Goal: Find specific page/section: Find specific page/section

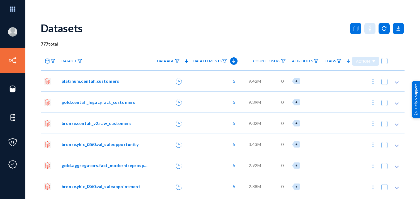
click at [371, 82] on img at bounding box center [373, 81] width 6 height 6
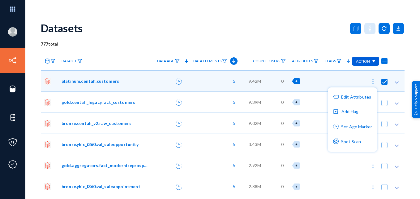
click at [371, 82] on div at bounding box center [210, 99] width 420 height 199
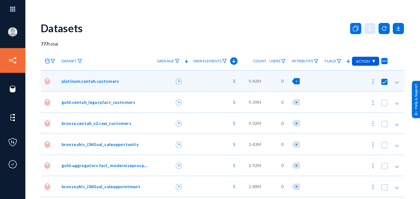
click at [374, 60] on div "Action" at bounding box center [365, 61] width 27 height 9
click at [330, 37] on div at bounding box center [210, 99] width 420 height 199
click at [384, 83] on span at bounding box center [385, 82] width 6 height 6
click at [384, 84] on input "checkbox" at bounding box center [384, 84] width 1 height 1
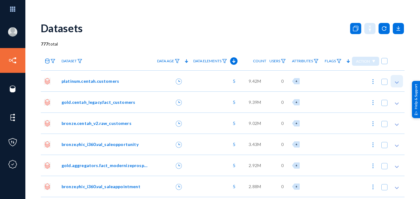
click at [396, 82] on polygon at bounding box center [397, 82] width 4 height 2
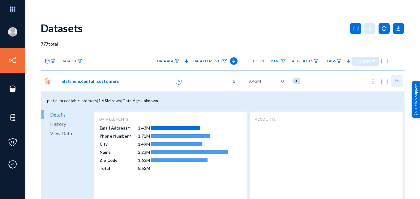
click at [396, 82] on icon at bounding box center [397, 80] width 6 height 6
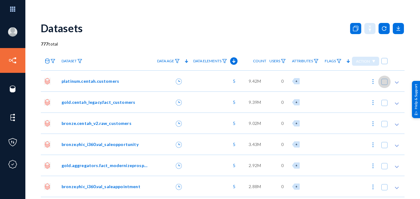
click at [382, 80] on span at bounding box center [385, 82] width 6 height 6
click at [384, 84] on input "checkbox" at bounding box center [384, 84] width 1 height 1
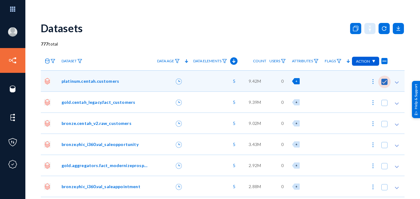
click at [382, 81] on span at bounding box center [385, 82] width 6 height 6
click at [384, 84] on input "checkbox" at bounding box center [384, 84] width 1 height 1
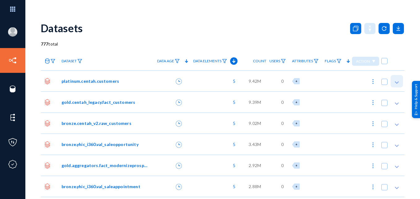
click at [397, 80] on icon at bounding box center [397, 82] width 6 height 6
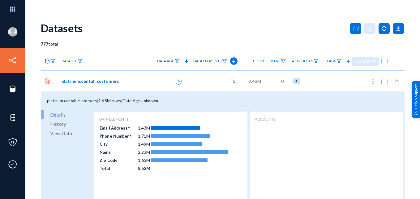
click at [66, 132] on span "View Data" at bounding box center [61, 132] width 22 height 9
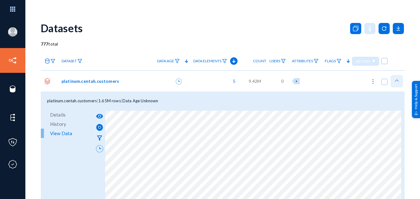
click at [396, 81] on icon at bounding box center [397, 80] width 6 height 6
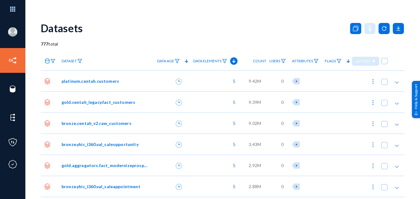
click at [114, 79] on span "platinum.centah.customers" at bounding box center [91, 81] width 58 height 6
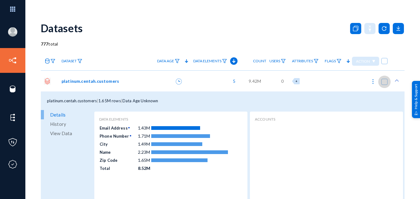
click at [382, 83] on span at bounding box center [385, 82] width 6 height 6
click at [384, 84] on input "checkbox" at bounding box center [384, 84] width 1 height 1
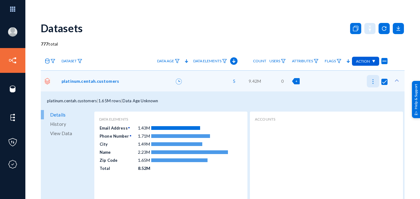
click at [371, 81] on img at bounding box center [373, 81] width 6 height 6
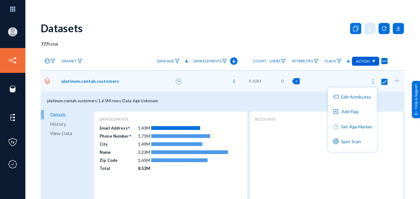
click at [371, 81] on div at bounding box center [210, 99] width 420 height 199
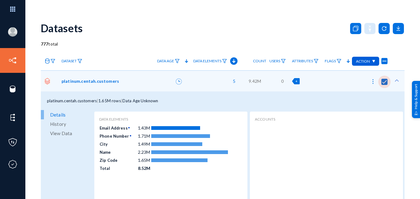
click at [382, 80] on span at bounding box center [385, 82] width 6 height 6
click at [384, 84] on input "checkbox" at bounding box center [384, 84] width 1 height 1
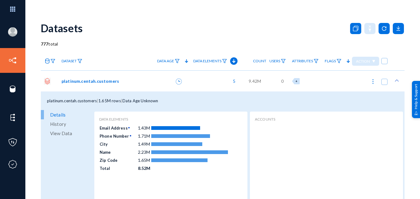
click at [294, 31] on div "Datasets" at bounding box center [223, 27] width 364 height 25
click at [396, 80] on icon at bounding box center [397, 80] width 6 height 6
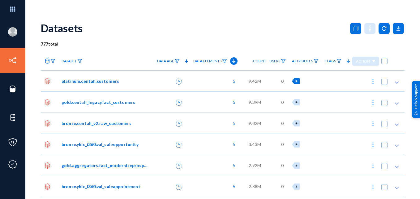
click at [295, 78] on div "+" at bounding box center [296, 81] width 8 height 6
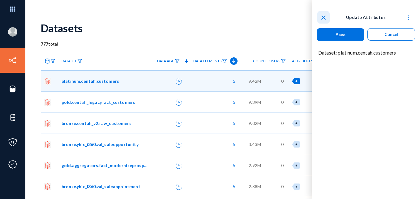
click at [323, 16] on mat-icon "close" at bounding box center [323, 17] width 7 height 7
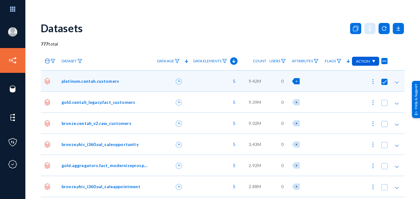
click at [289, 15] on div "[PERSON_NAME][EMAIL_ADDRESS][PERSON_NAME][DOMAIN_NAME] greatdayprivacy Log out …" at bounding box center [210, 99] width 420 height 199
click at [382, 83] on span at bounding box center [385, 82] width 6 height 6
click at [384, 84] on input "checkbox" at bounding box center [384, 84] width 1 height 1
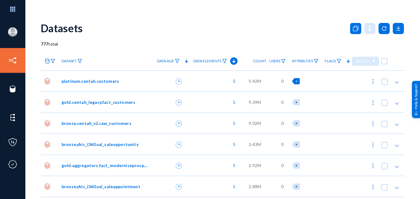
click at [295, 81] on div "+" at bounding box center [296, 81] width 8 height 6
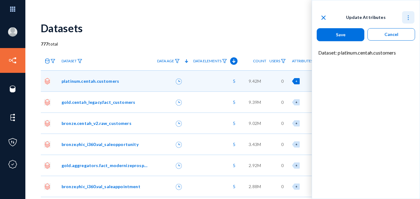
click at [406, 18] on img at bounding box center [408, 18] width 6 height 6
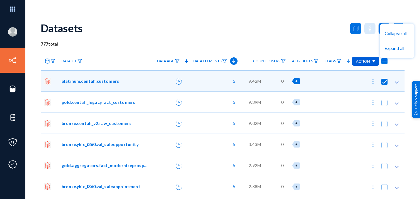
click at [375, 14] on div at bounding box center [210, 99] width 420 height 199
click at [297, 28] on div "Datasets" at bounding box center [223, 27] width 364 height 25
click at [383, 82] on span at bounding box center [385, 82] width 6 height 6
click at [384, 84] on input "checkbox" at bounding box center [384, 84] width 1 height 1
checkbox input "false"
